Goal: Task Accomplishment & Management: Use online tool/utility

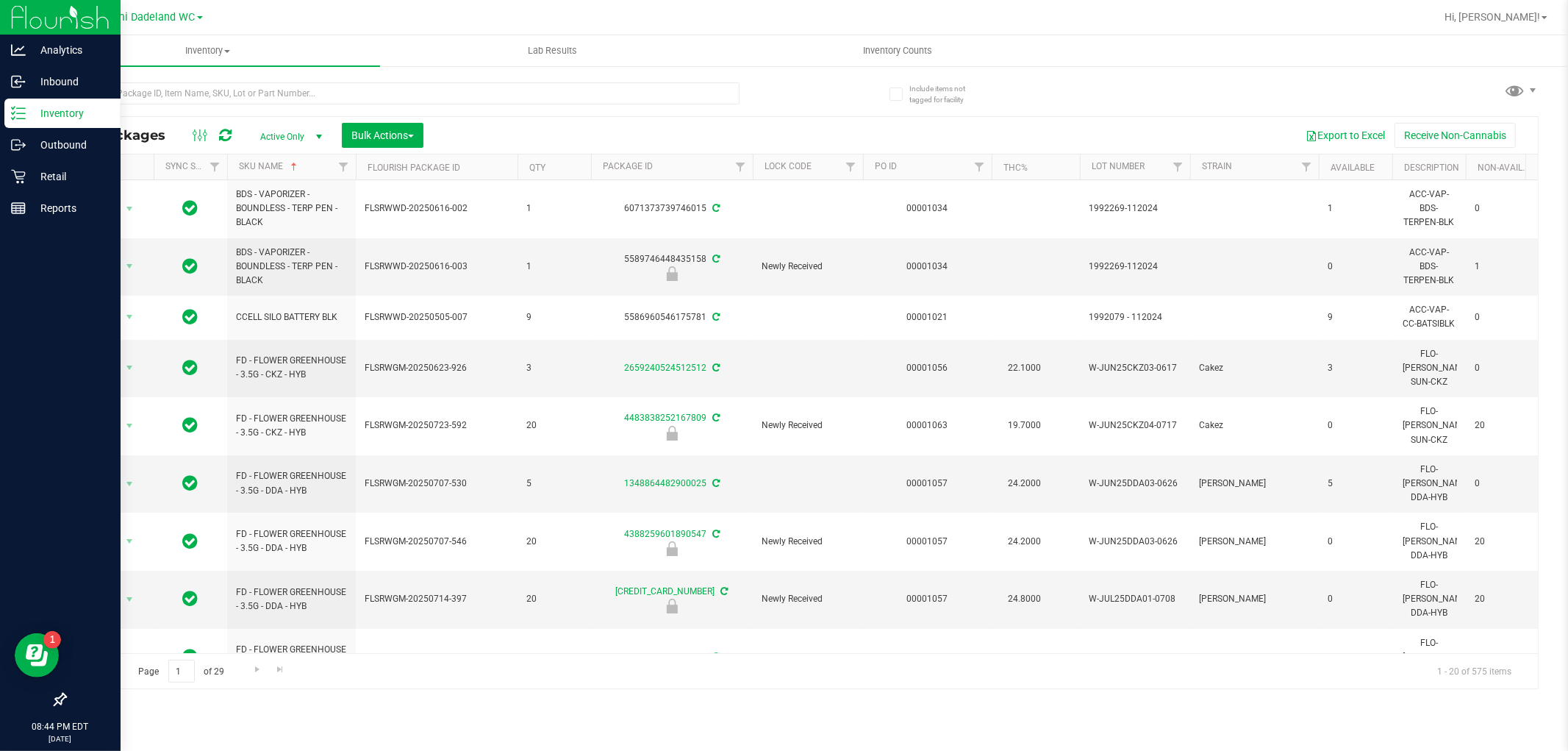
click at [38, 115] on p "Inventory" at bounding box center [70, 113] width 89 height 17
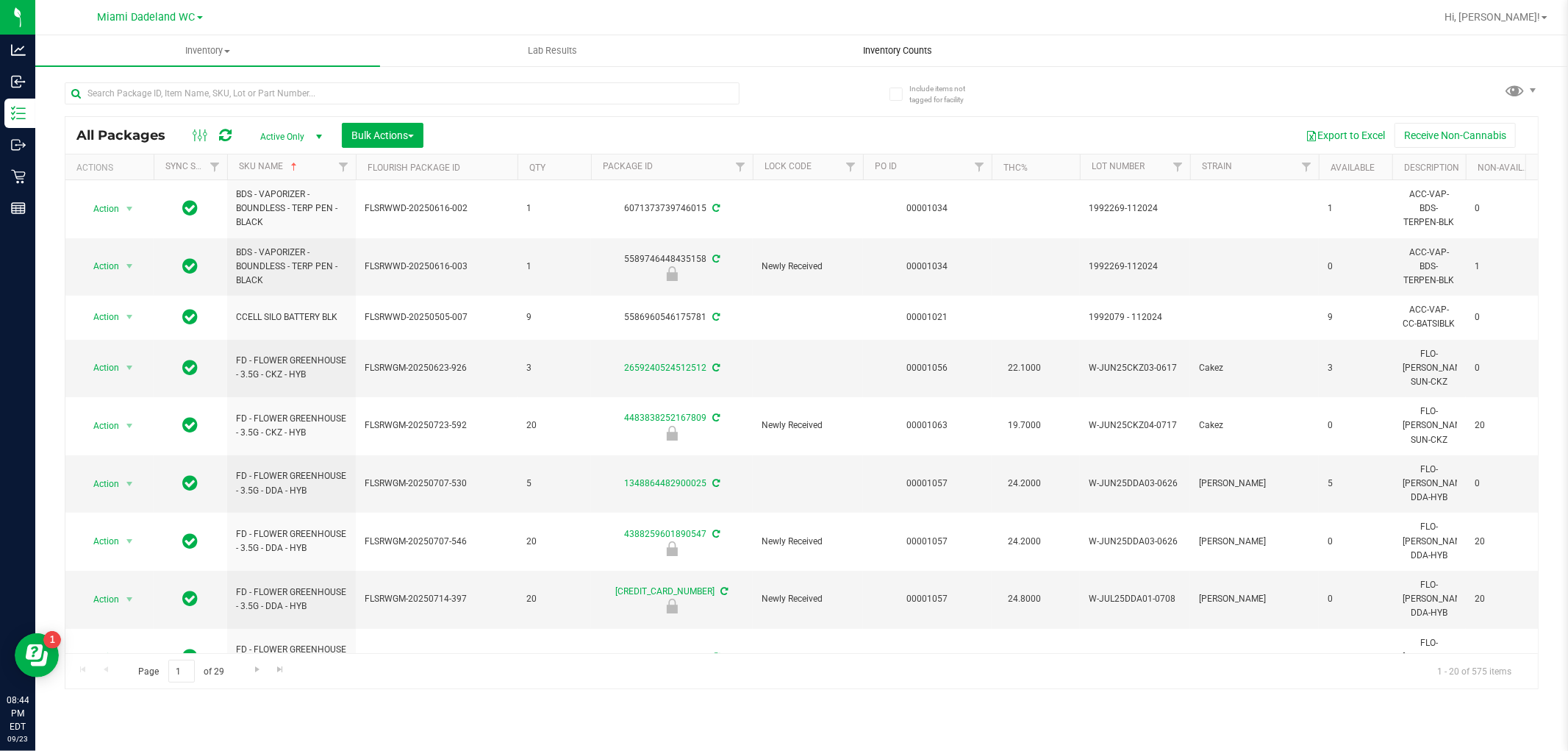
click at [887, 51] on span "Inventory Counts" at bounding box center [897, 51] width 108 height 13
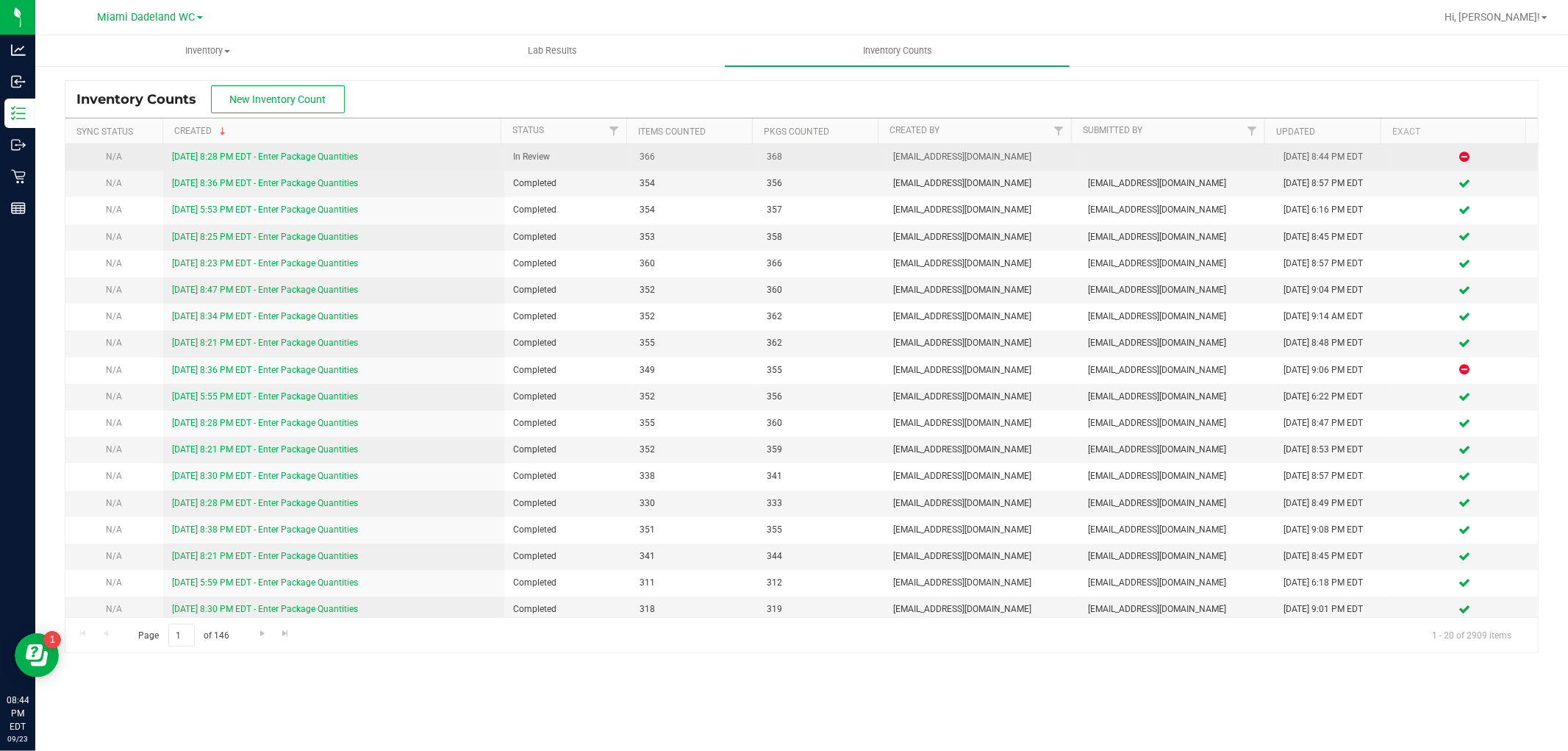
click at [318, 155] on link "[DATE] 8:28 PM EDT - Enter Package Quantities" at bounding box center [265, 156] width 186 height 10
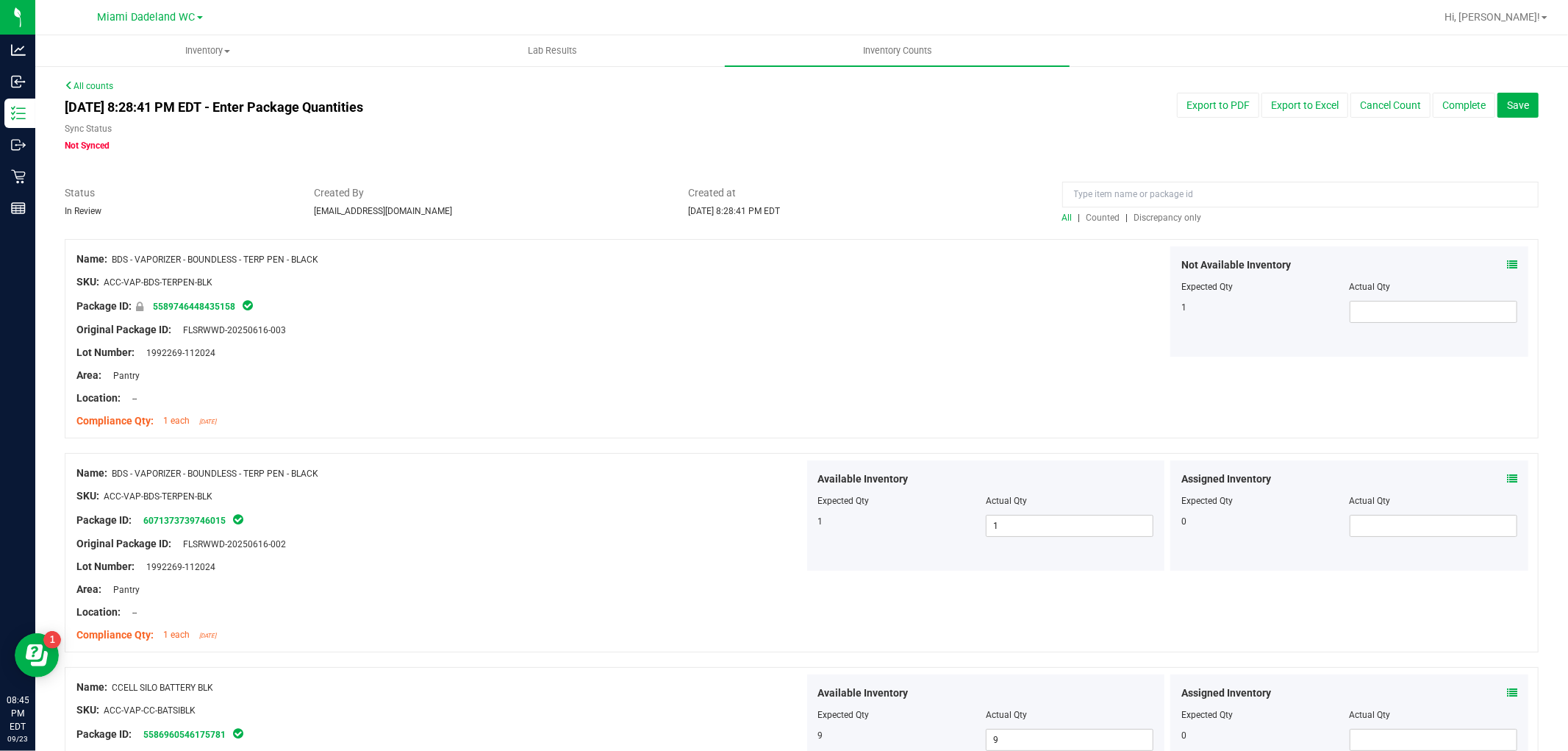
click at [1159, 217] on span "Discrepancy only" at bounding box center [1168, 218] width 68 height 10
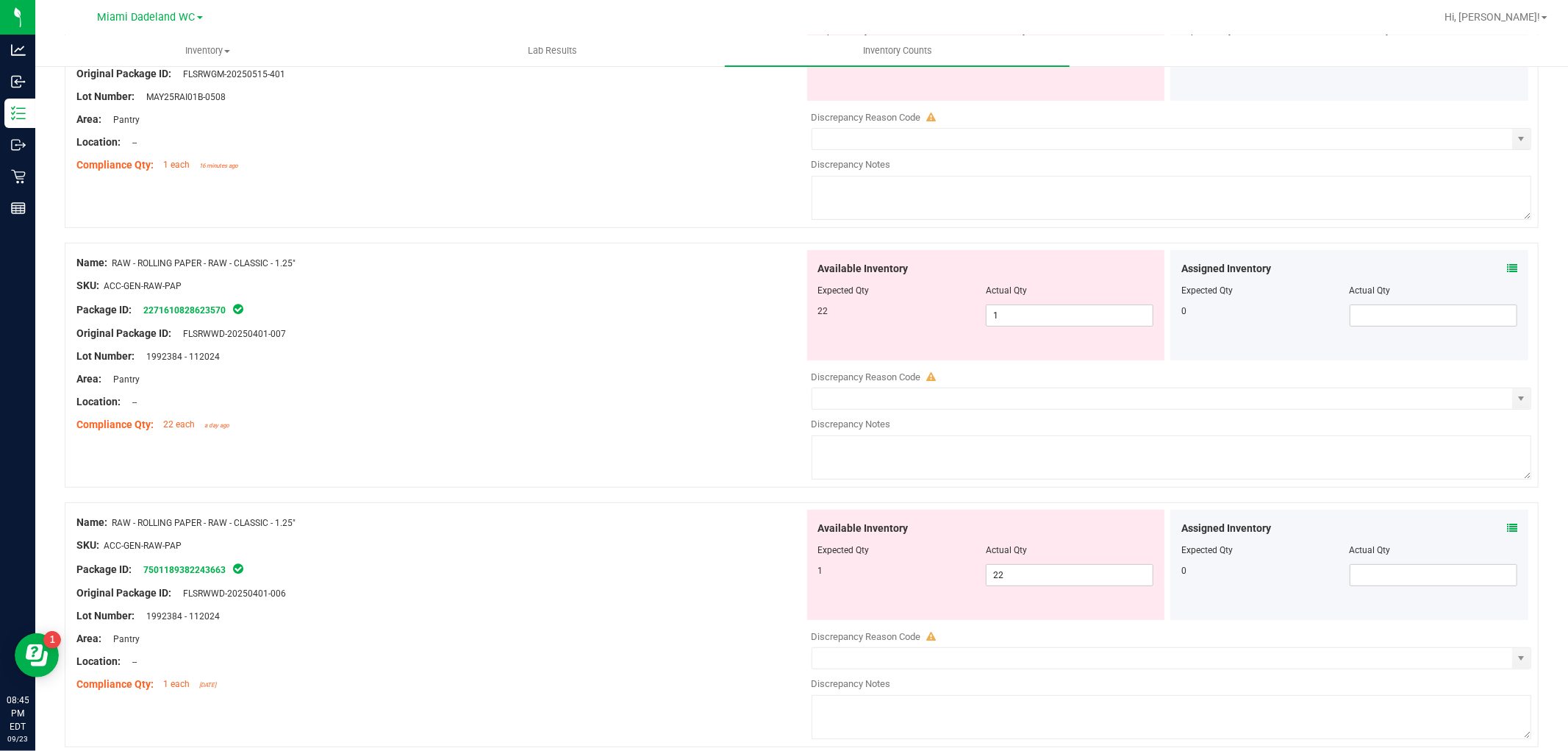
scroll to position [319, 0]
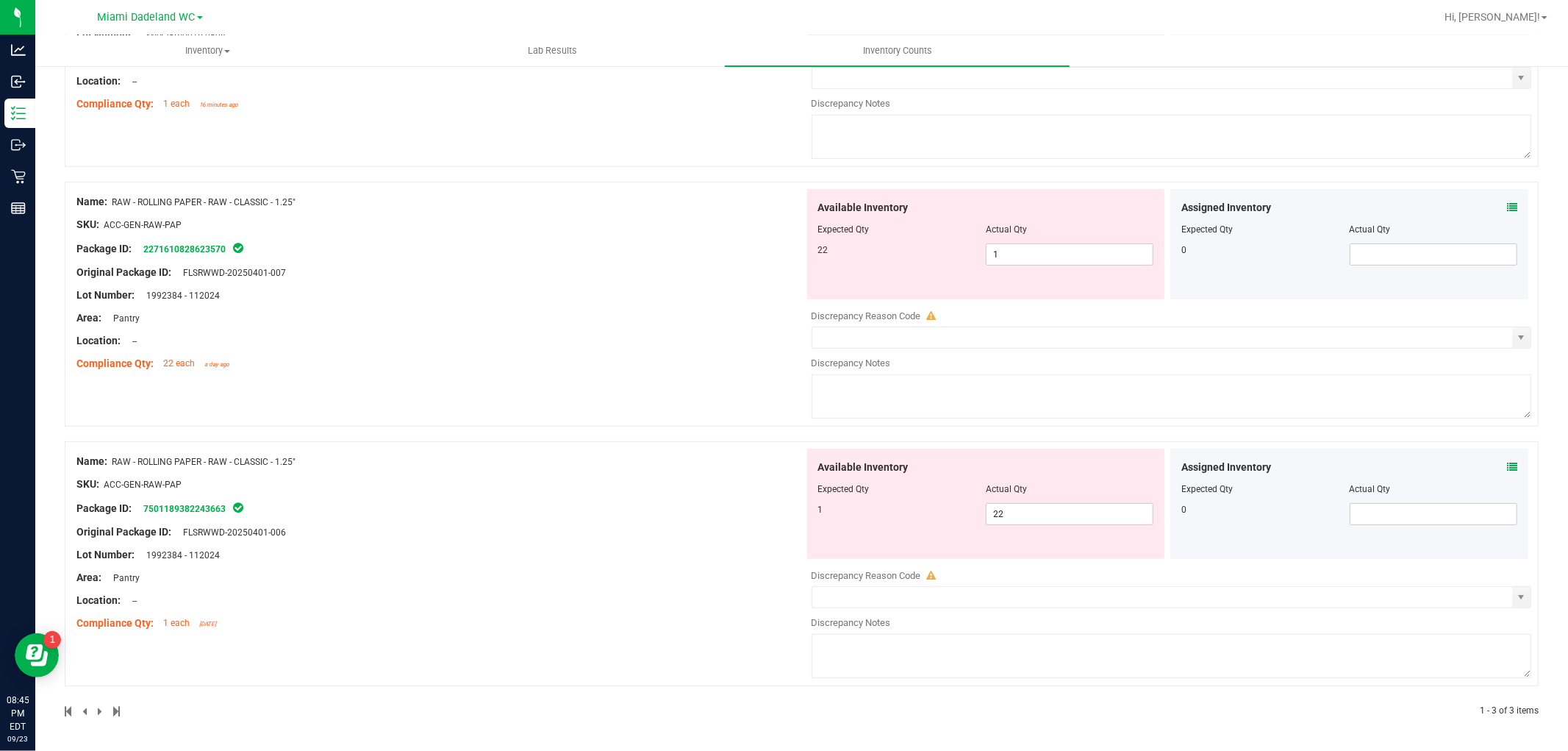
drag, startPoint x: 329, startPoint y: 185, endPoint x: 262, endPoint y: 241, distance: 87.3
click at [287, 224] on div "Name: FT - VAPE CART DISTILLATE - 0.5G - RAI - IND SKU: BAP-CAR-FT-BDT-RAI.5M P…" at bounding box center [801, 320] width 1474 height 796
drag, startPoint x: 522, startPoint y: 233, endPoint x: 465, endPoint y: 229, distance: 57.1
click at [517, 233] on div at bounding box center [440, 236] width 728 height 7
drag, startPoint x: 302, startPoint y: 200, endPoint x: 133, endPoint y: 195, distance: 169.1
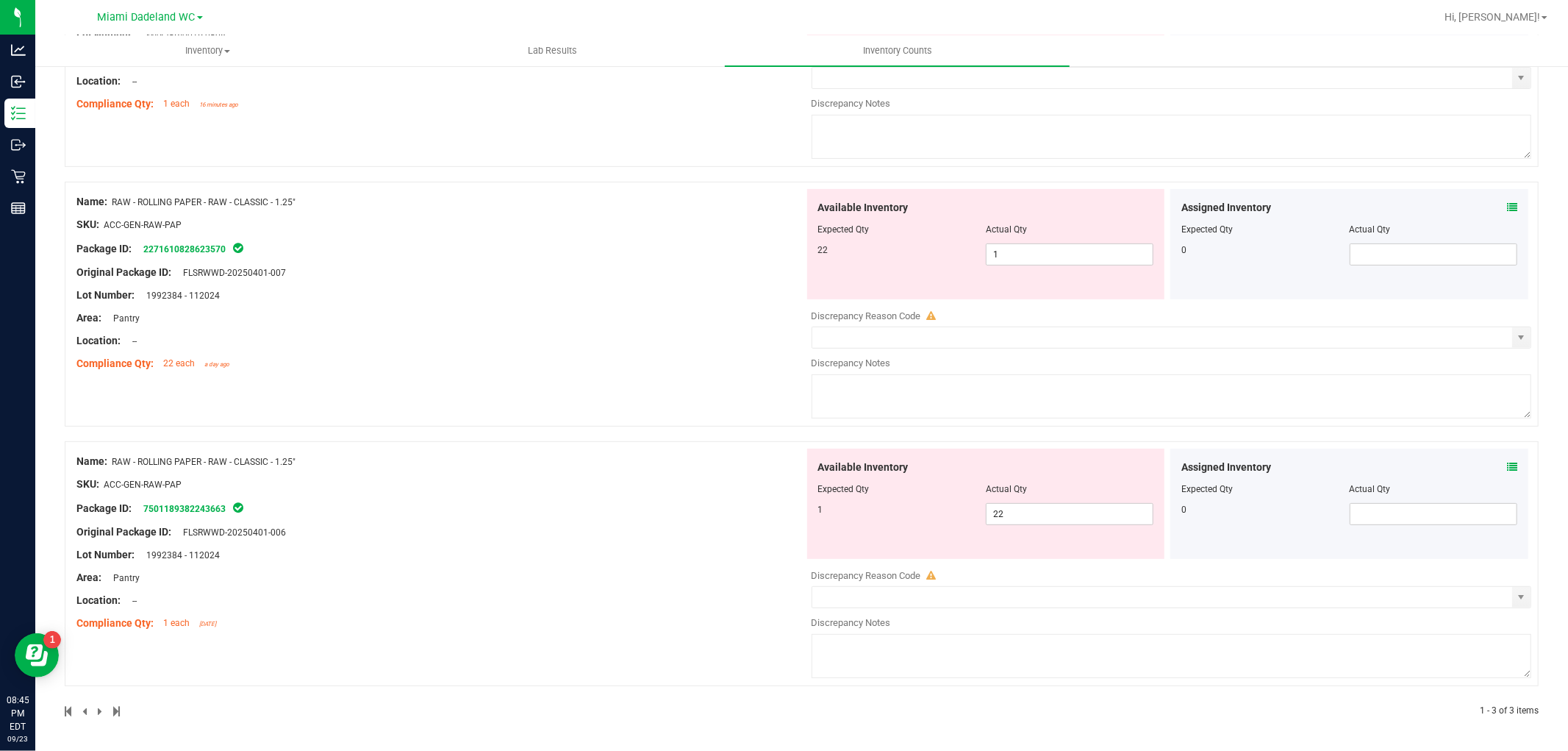
click at [133, 195] on div "Name: RAW - ROLLING PAPER - RAW - CLASSIC - 1.25"" at bounding box center [440, 201] width 728 height 16
drag, startPoint x: 303, startPoint y: 457, endPoint x: 127, endPoint y: 436, distance: 177.2
click at [127, 436] on div "Name: FT - VAPE CART DISTILLATE - 0.5G - RAI - IND SKU: BAP-CAR-FT-BDT-RAI.5M P…" at bounding box center [801, 320] width 1474 height 796
click at [1000, 508] on span "22 22" at bounding box center [1070, 513] width 167 height 22
click at [1000, 508] on input "22" at bounding box center [1070, 513] width 166 height 21
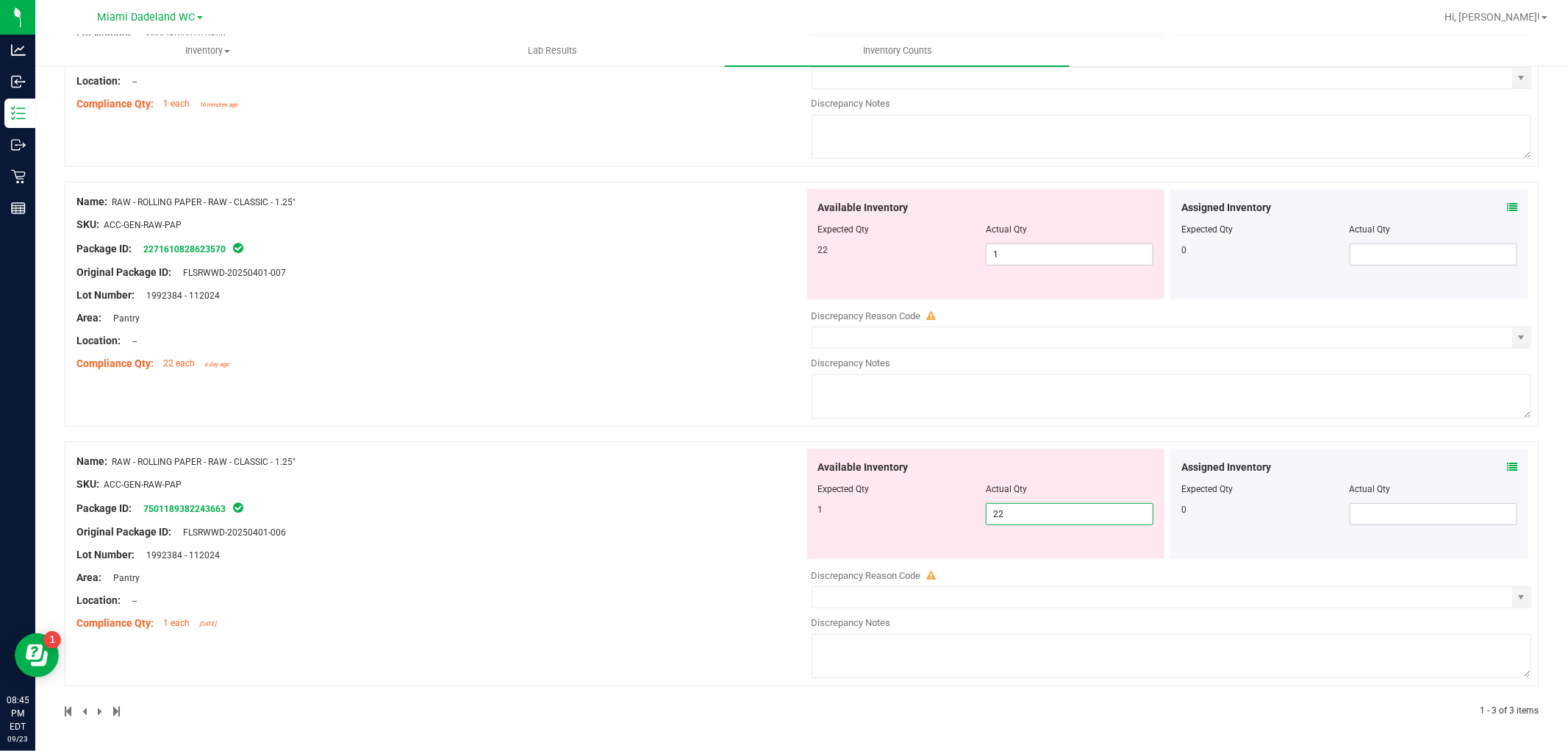
type input "1"
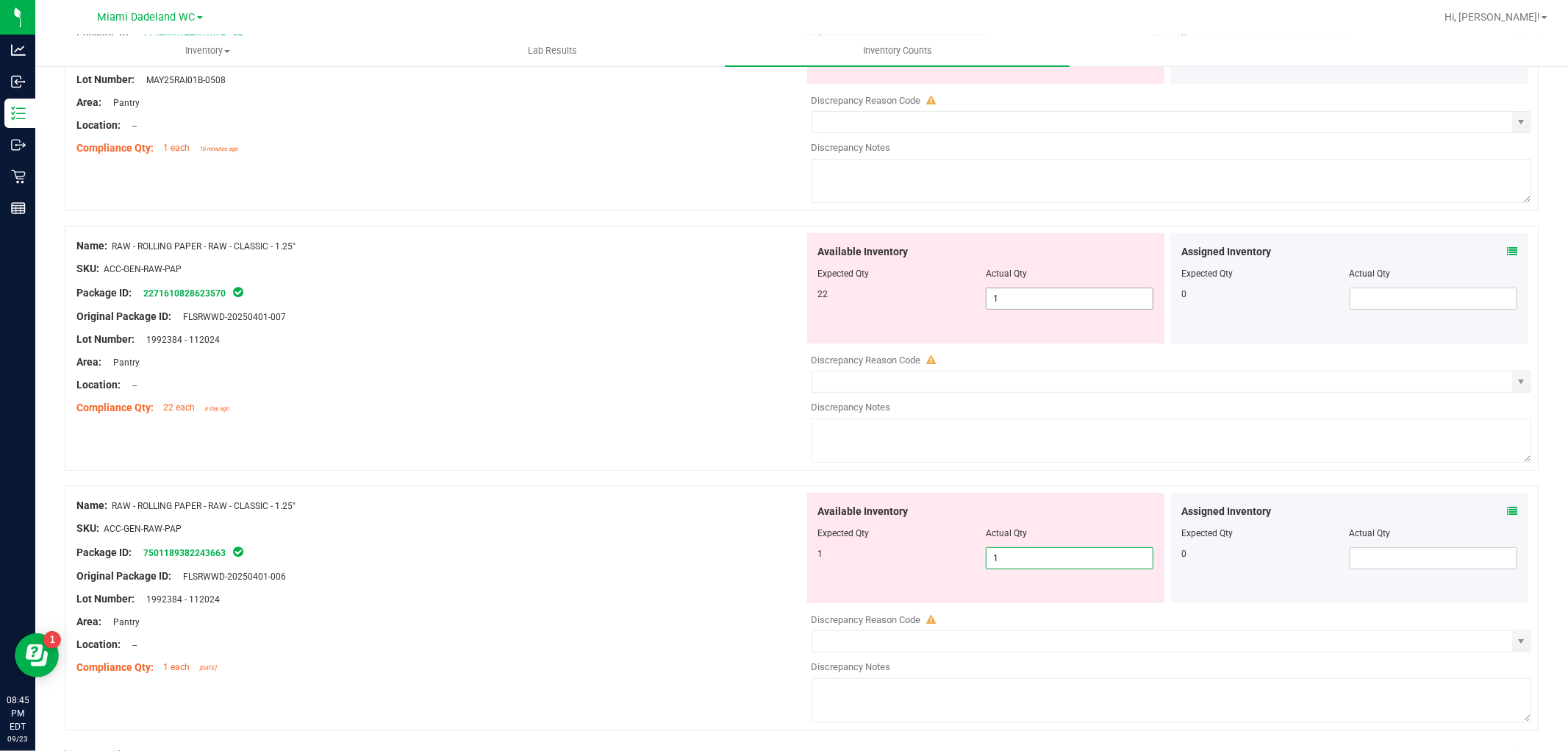
click at [1000, 247] on div "Available Inventory Expected Qty Actual Qty 22 1 1" at bounding box center [986, 287] width 358 height 110
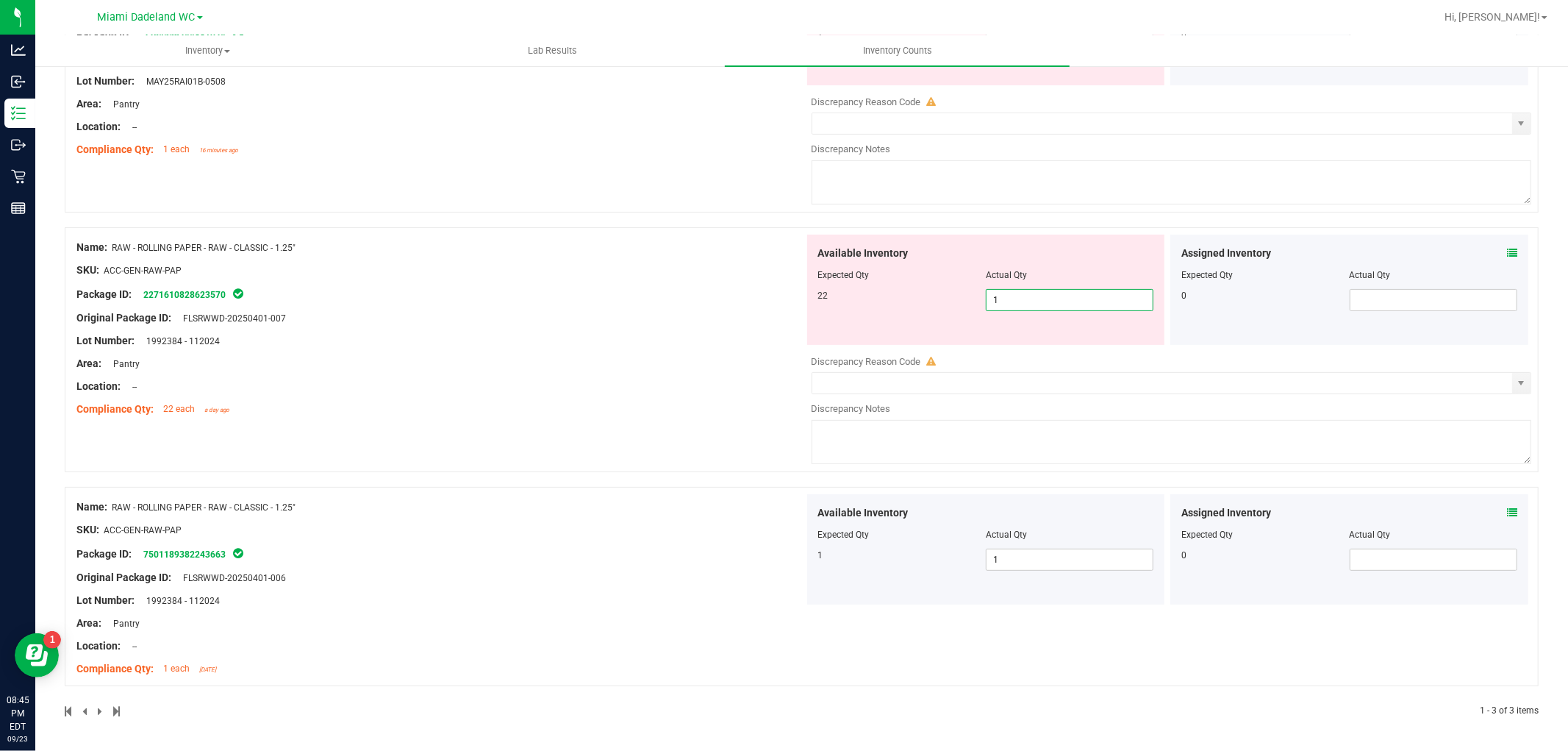
click at [1000, 247] on div "Available Inventory" at bounding box center [986, 253] width 336 height 16
click at [1001, 295] on span "1 1" at bounding box center [1070, 300] width 167 height 22
click at [1001, 295] on input "1" at bounding box center [1070, 300] width 166 height 21
type input "22"
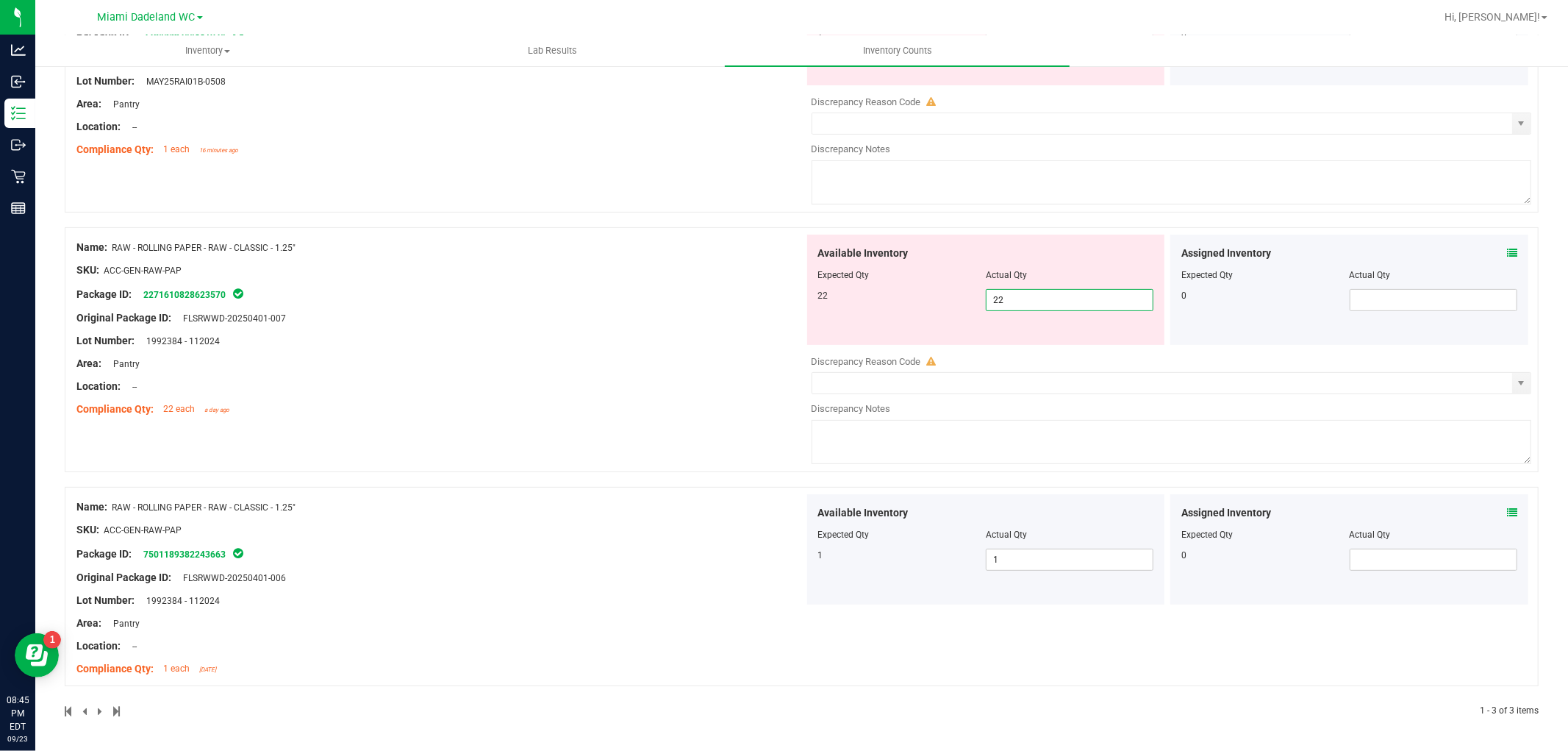
click at [718, 304] on div "Name: RAW - ROLLING PAPER - RAW - CLASSIC - 1.25" SKU: ACC-GEN-RAW-PAP Package …" at bounding box center [440, 328] width 728 height 187
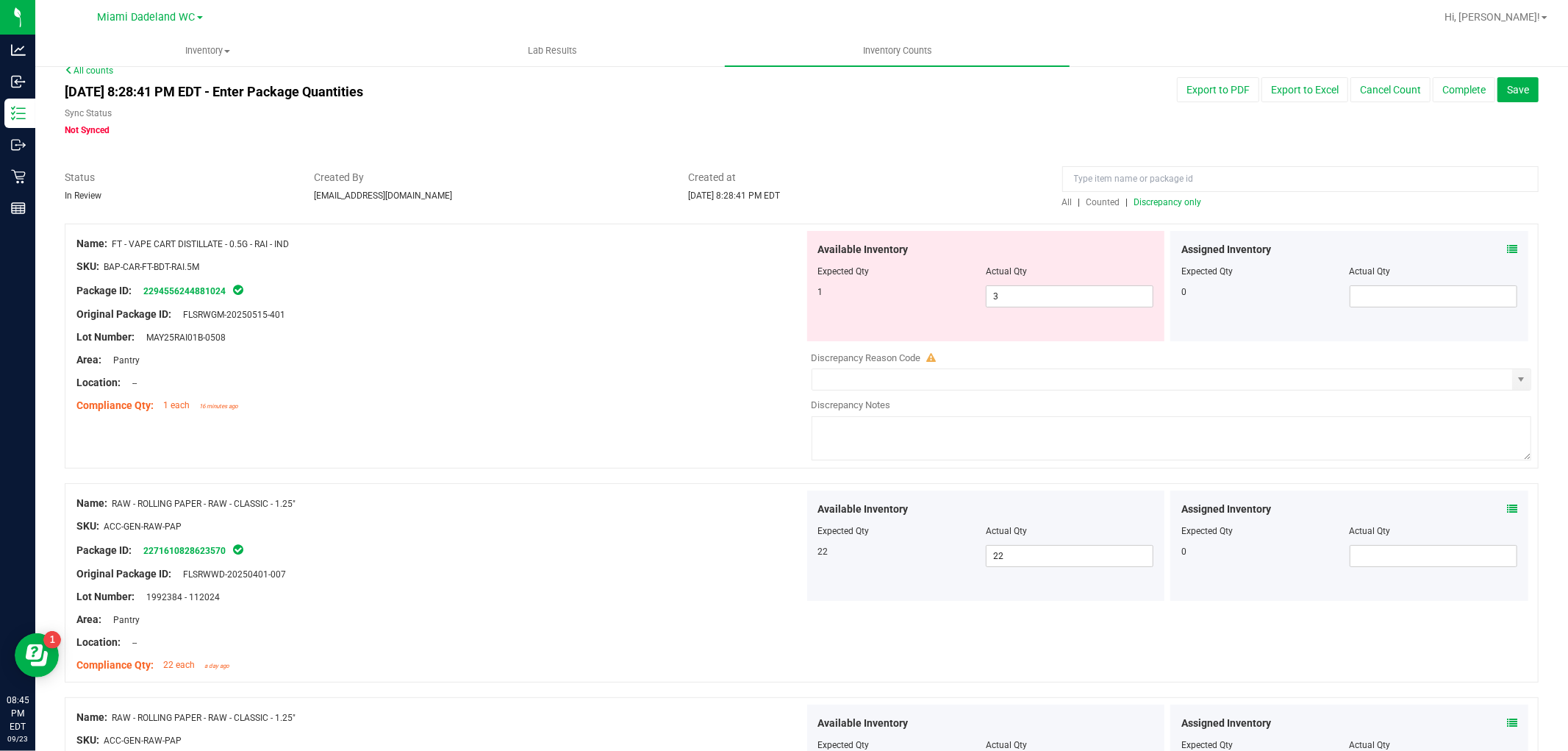
scroll to position [0, 0]
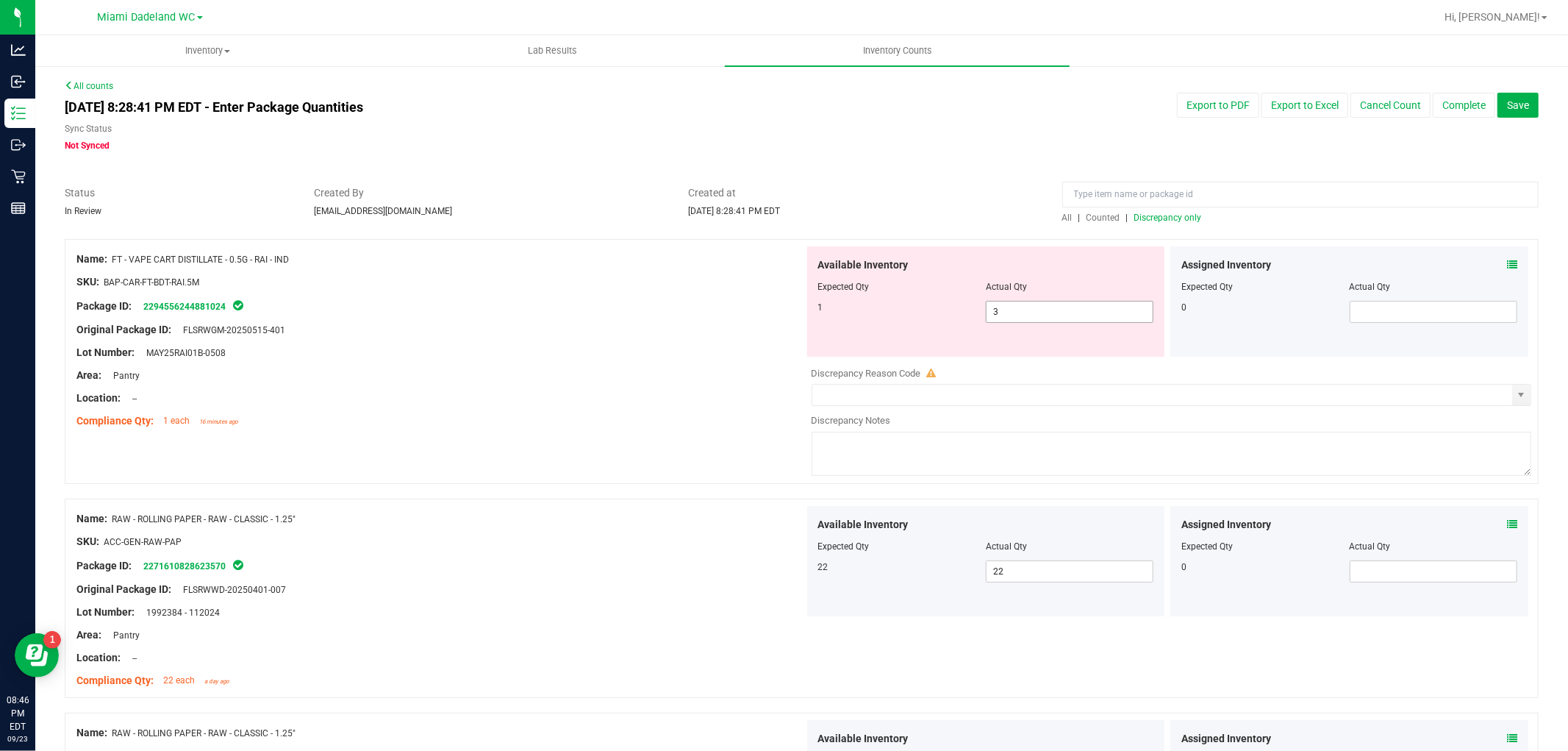
click at [996, 305] on span "3 3" at bounding box center [1070, 311] width 167 height 22
click at [996, 305] on input "3" at bounding box center [1070, 311] width 166 height 21
type input "1"
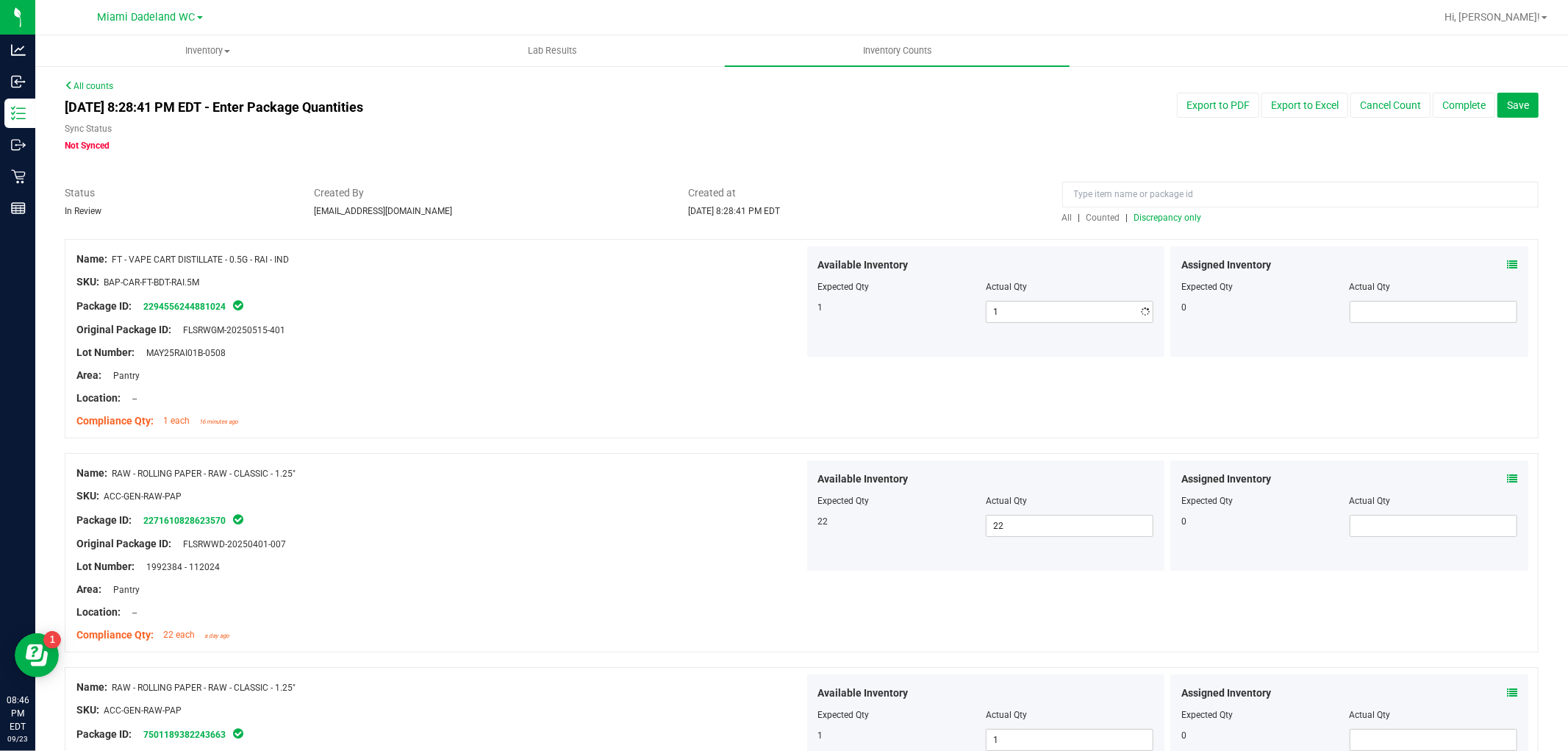
click at [502, 318] on div at bounding box center [440, 318] width 728 height 7
click at [1167, 214] on span "Discrepancy only" at bounding box center [1168, 218] width 68 height 10
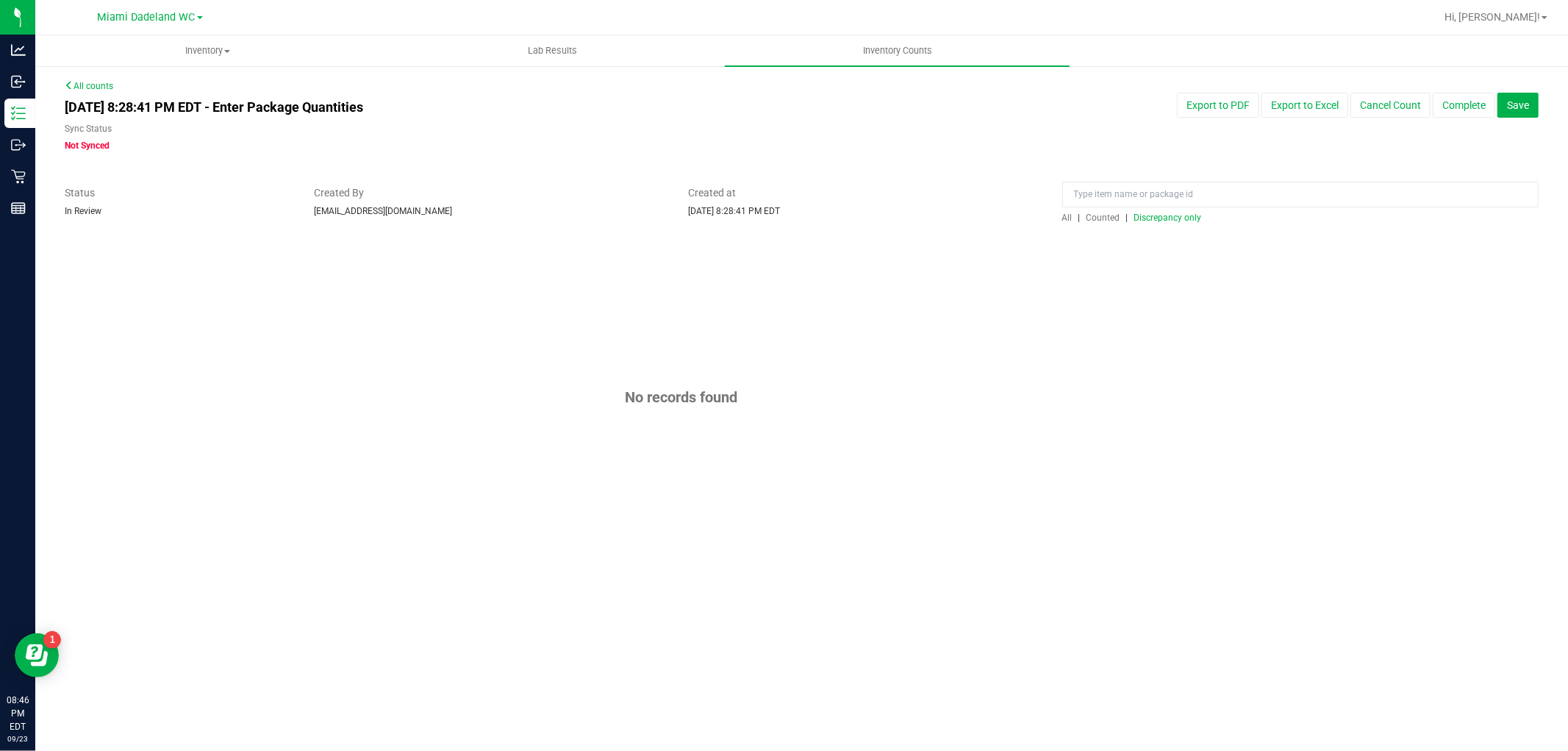
click at [1068, 213] on span "All" at bounding box center [1067, 218] width 10 height 10
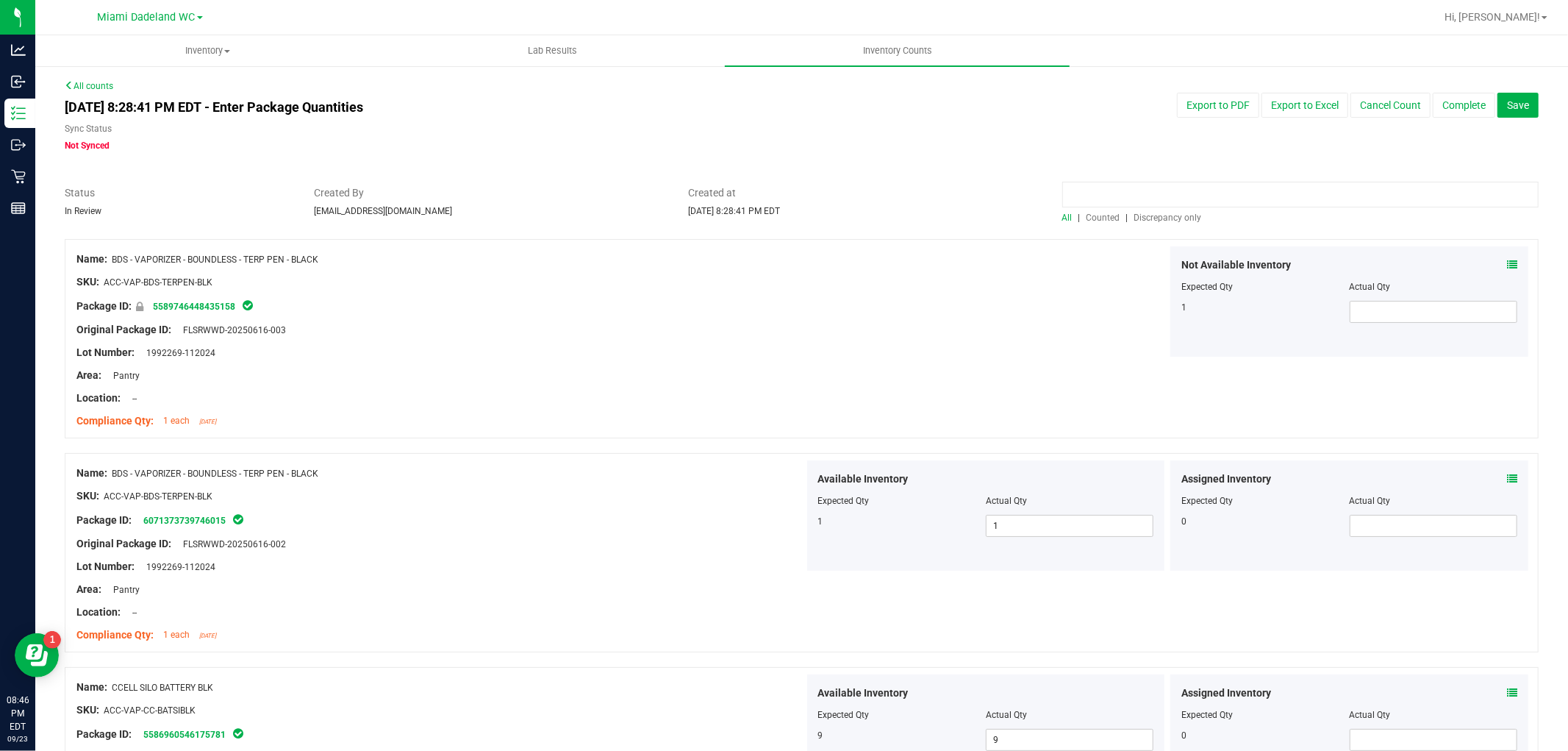
click at [1085, 195] on input at bounding box center [1300, 194] width 476 height 26
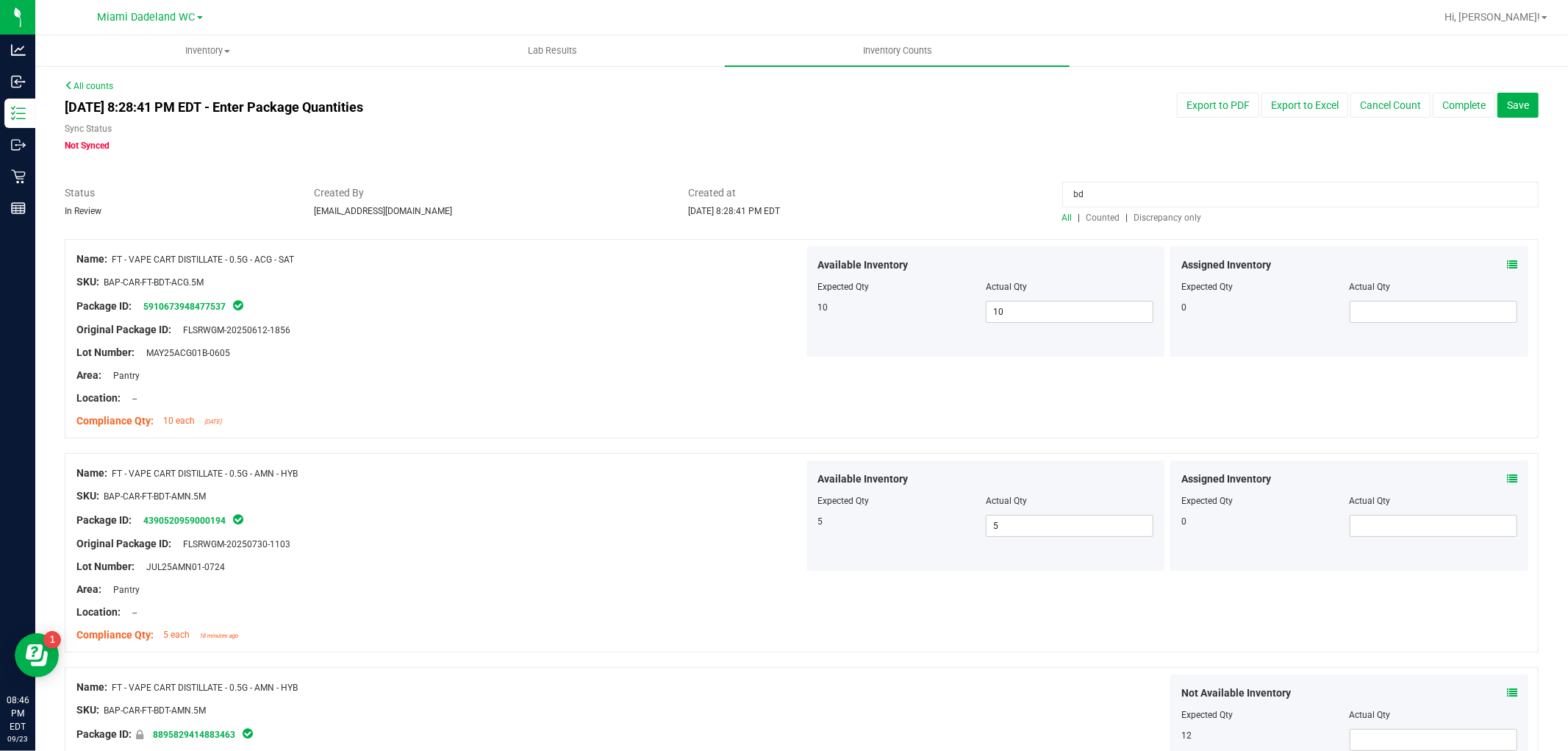
type input "b"
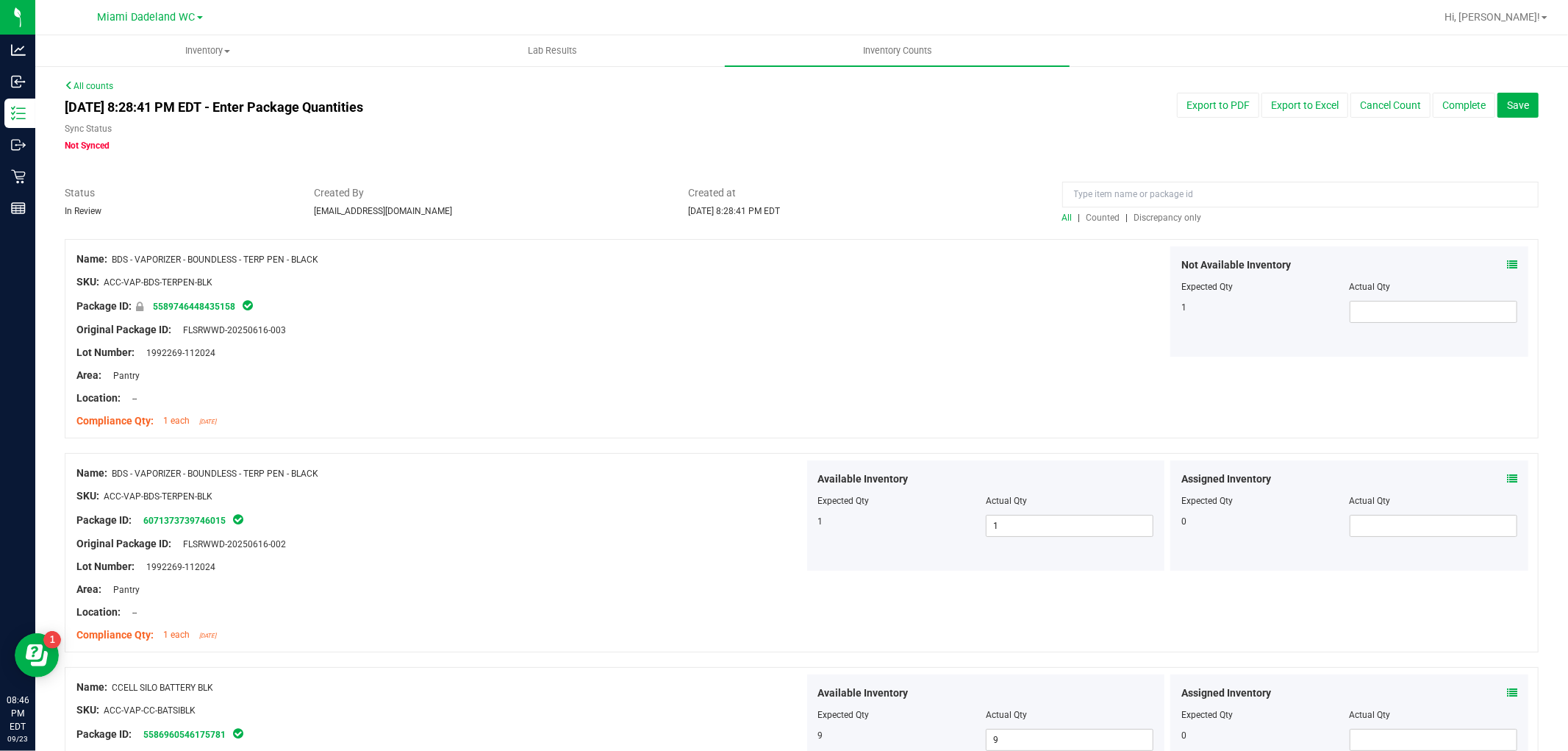
click at [1062, 213] on span "All" at bounding box center [1067, 218] width 10 height 10
click at [1507, 103] on span "Save" at bounding box center [1517, 105] width 22 height 12
